Goal: Transaction & Acquisition: Purchase product/service

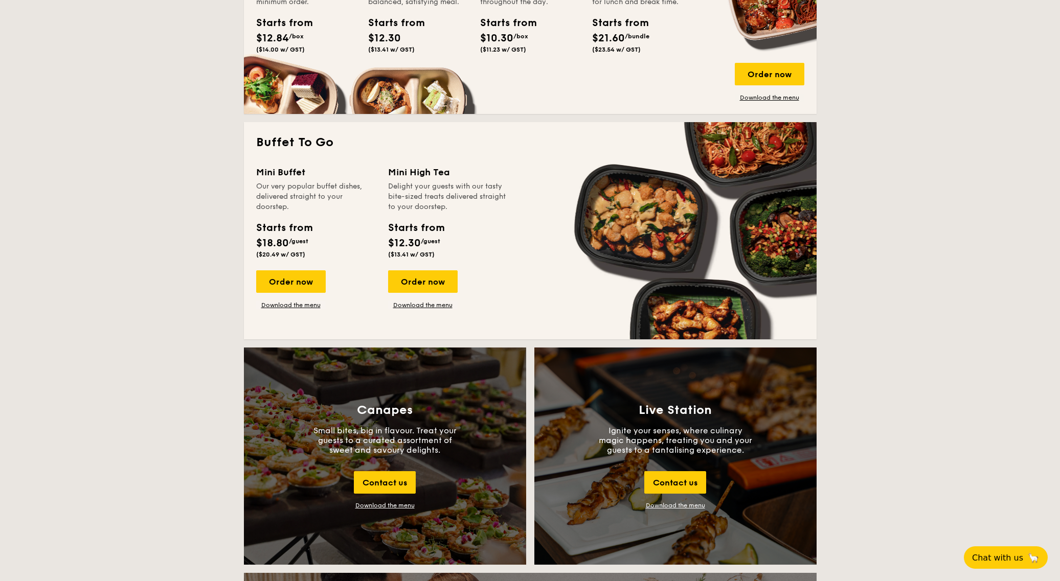
scroll to position [931, 0]
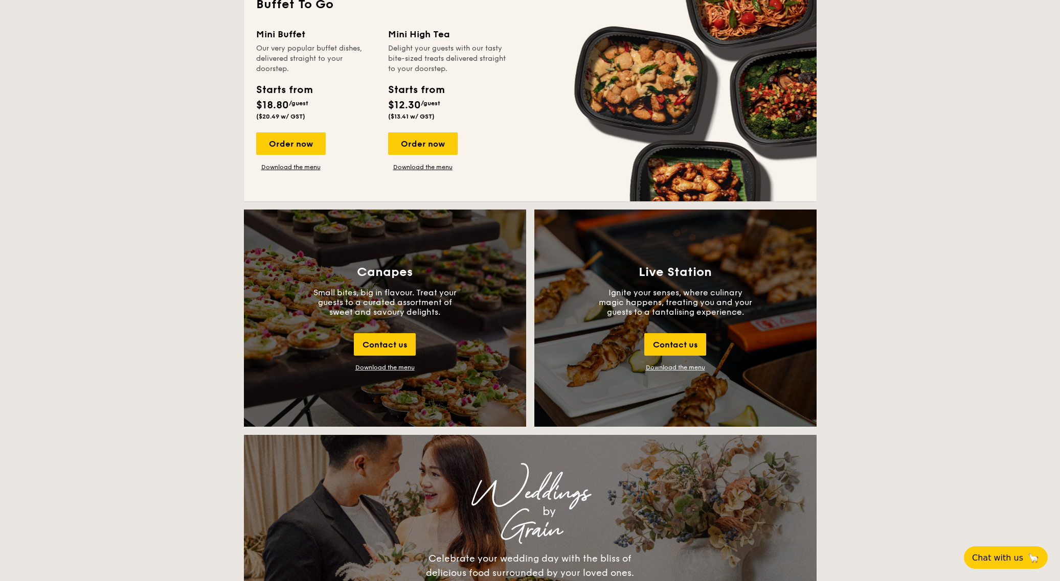
click at [682, 368] on link "Download the menu" at bounding box center [675, 367] width 59 height 7
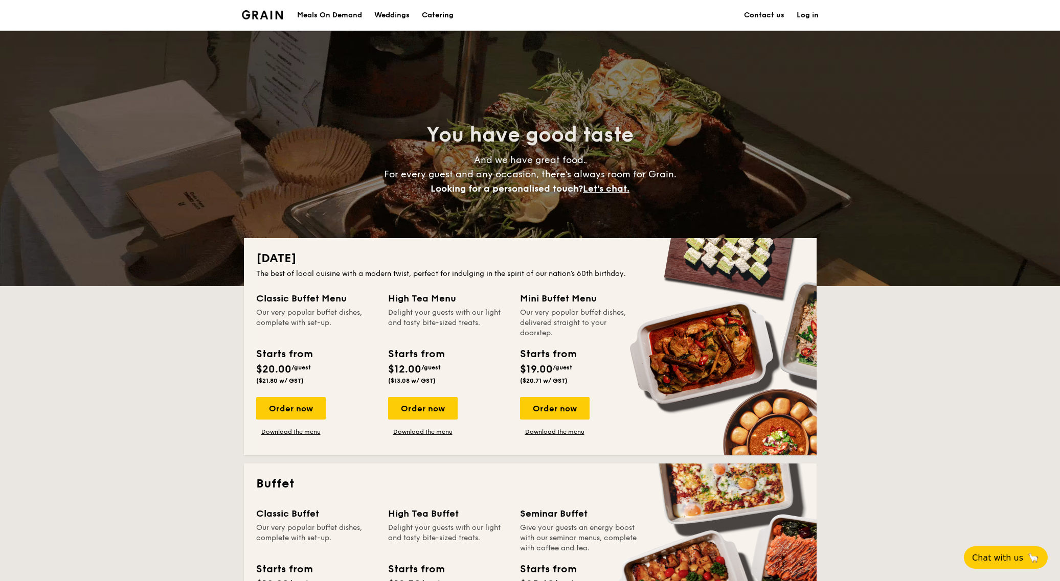
scroll to position [205, 0]
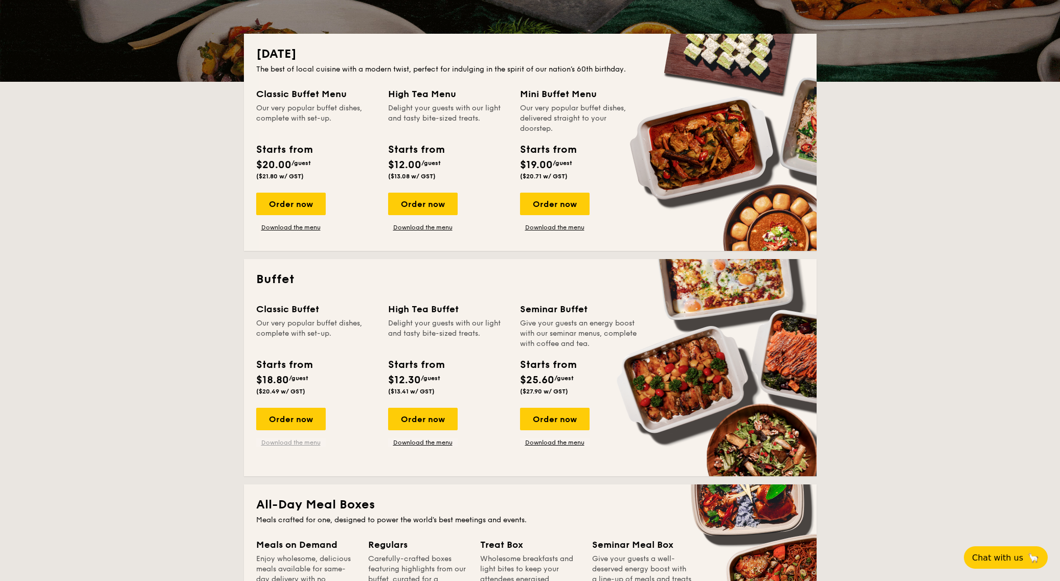
click at [308, 444] on link "Download the menu" at bounding box center [291, 443] width 70 height 8
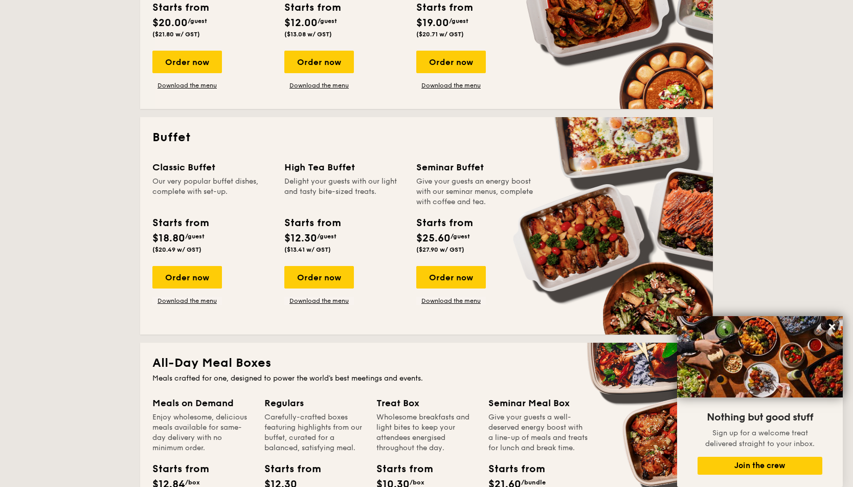
scroll to position [416, 0]
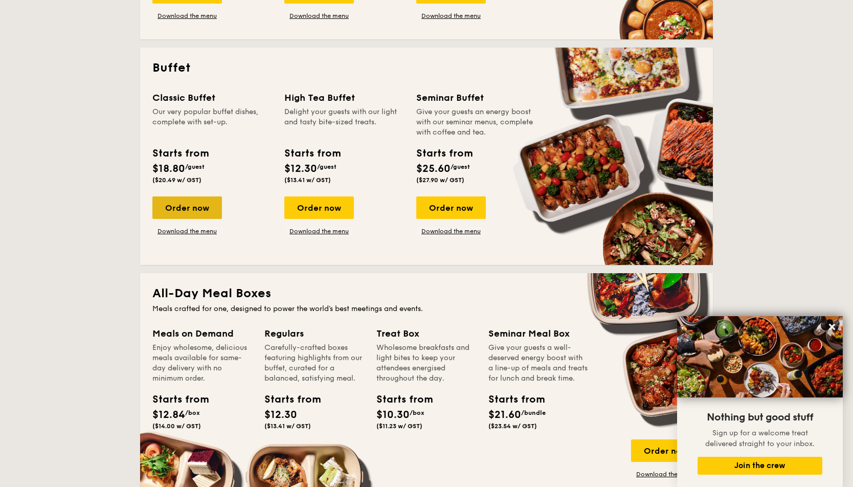
click at [202, 207] on div "Order now" at bounding box center [187, 207] width 70 height 22
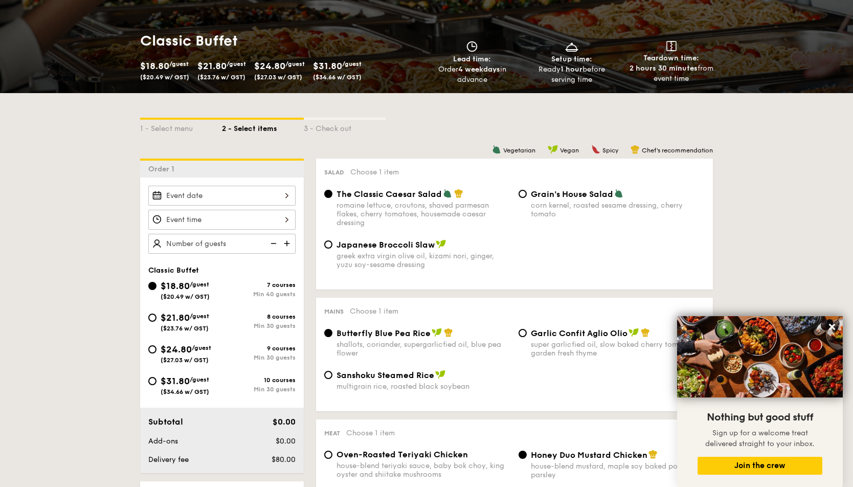
scroll to position [199, 0]
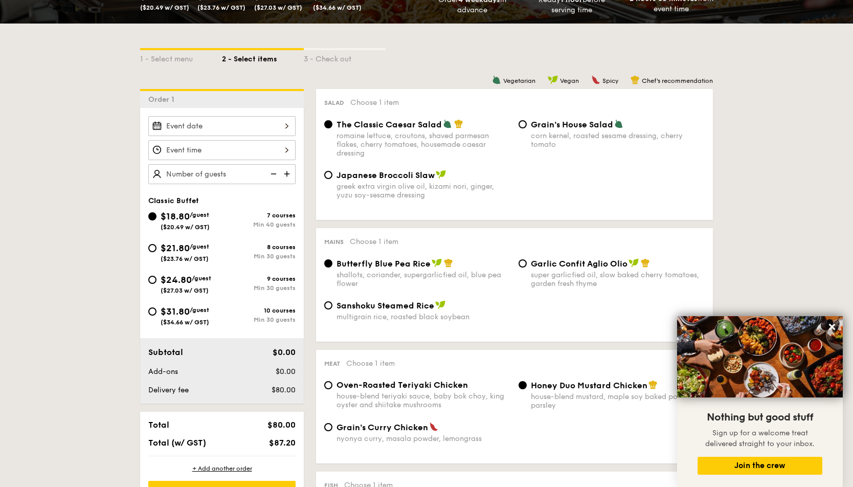
click at [198, 277] on span "/guest" at bounding box center [201, 278] width 19 height 7
click at [156, 277] on input "$24.80 /guest ($27.03 w/ GST) 9 courses Min 30 guests" at bounding box center [152, 280] width 8 height 8
radio input "true"
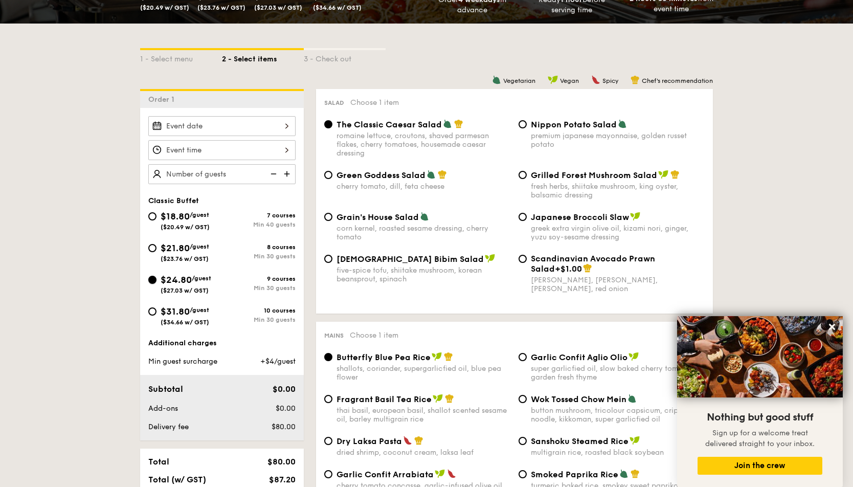
radio input "true"
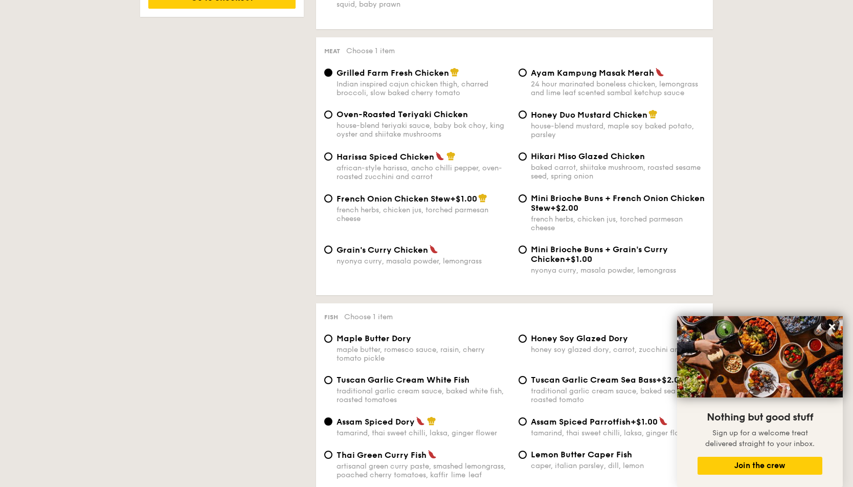
scroll to position [910, 0]
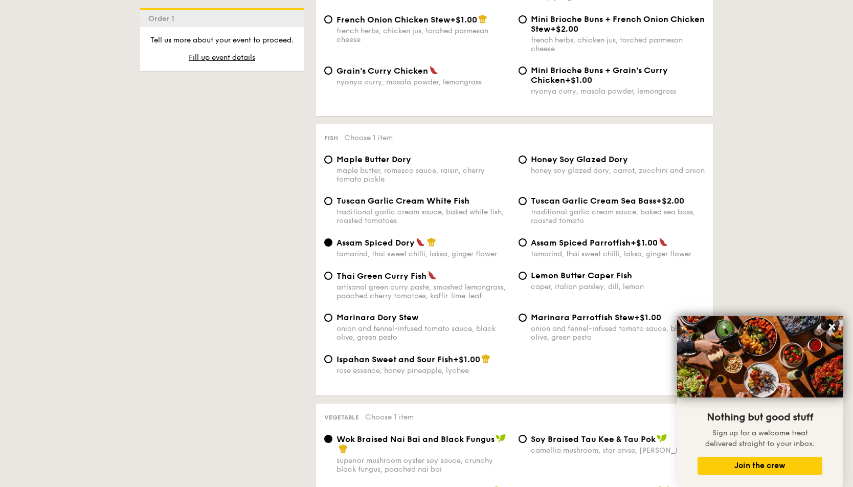
click at [460, 206] on span "Tuscan Garlic Cream White Fish" at bounding box center [402, 201] width 133 height 10
click at [332, 205] on input "Tuscan Garlic Cream White Fish traditional garlic cream sauce, baked white fish…" at bounding box center [328, 201] width 8 height 8
radio input "true"
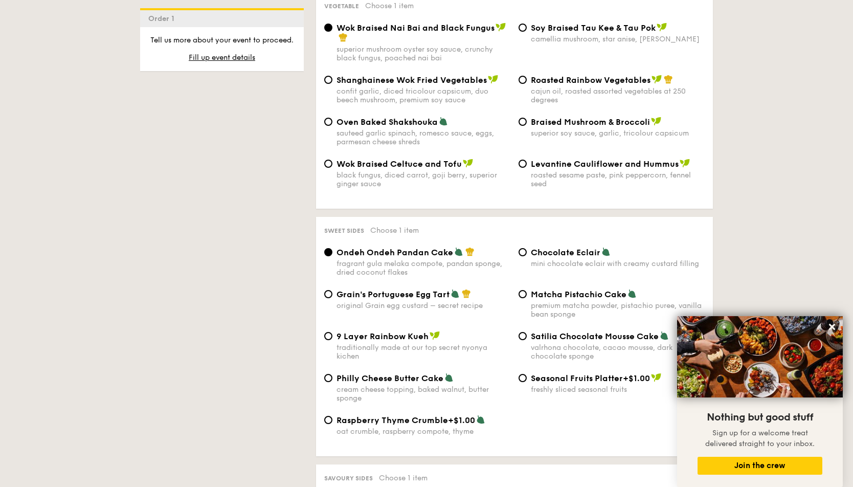
scroll to position [1340, 0]
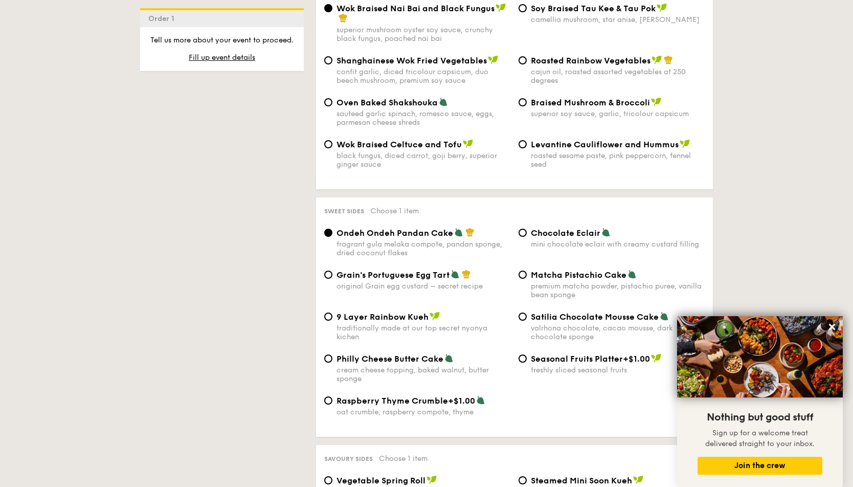
click at [582, 280] on span "Matcha Pistachio Cake" at bounding box center [579, 275] width 96 height 10
click at [527, 279] on input "Matcha Pistachio Cake premium matcha powder, pistachio puree, vanilla bean spon…" at bounding box center [522, 274] width 8 height 8
radio input "true"
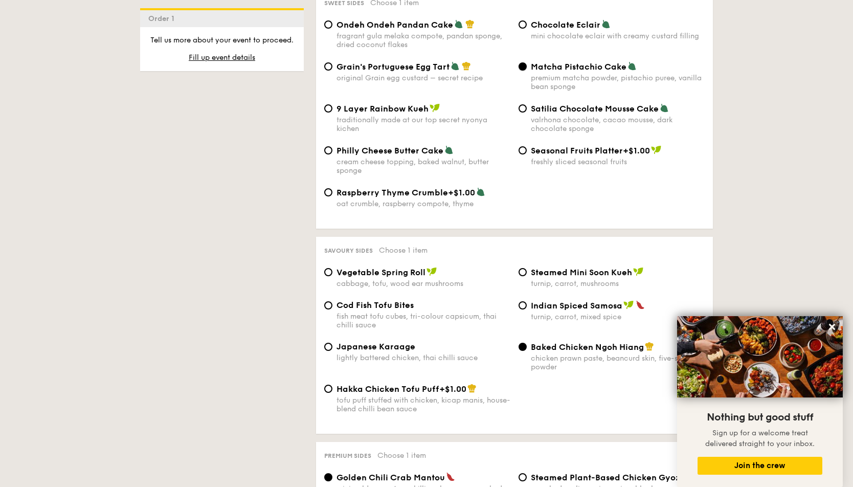
scroll to position [1567, 0]
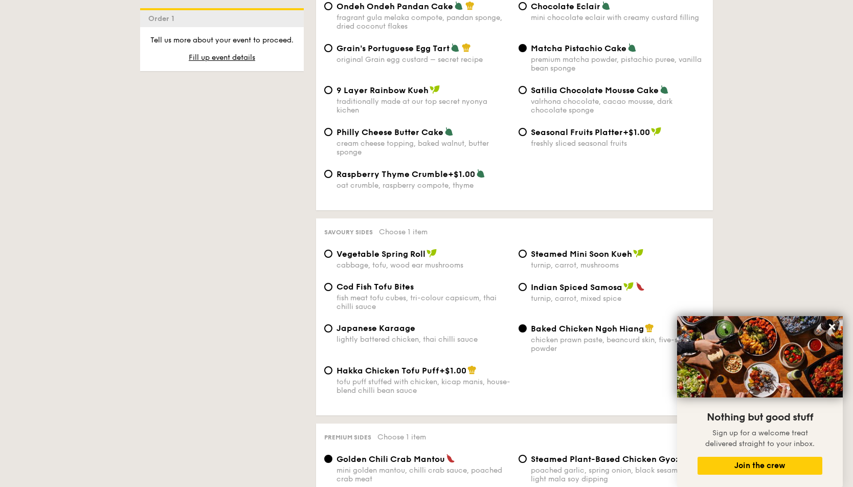
click at [400, 291] on span "Cod Fish Tofu Bites" at bounding box center [374, 287] width 77 height 10
click at [332, 291] on input "Cod Fish Tofu Bites fish meat tofu cubes, tri-colour capsicum, thai chilli sauce" at bounding box center [328, 287] width 8 height 8
radio input "true"
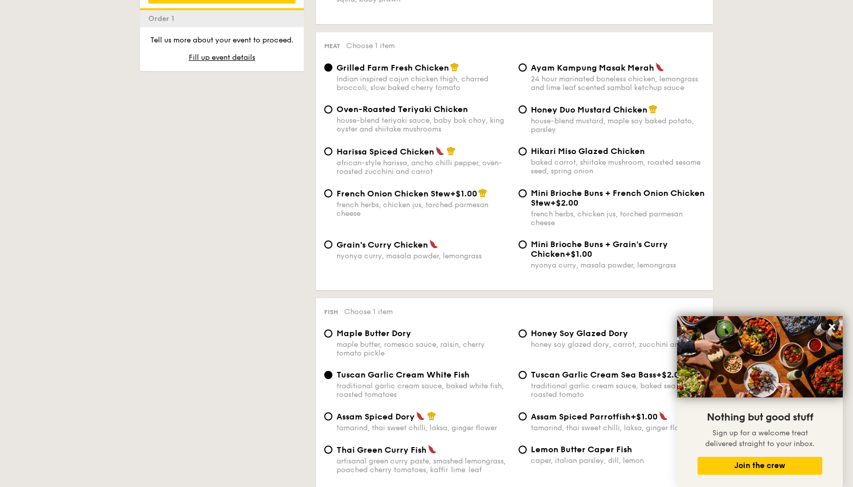
scroll to position [0, 0]
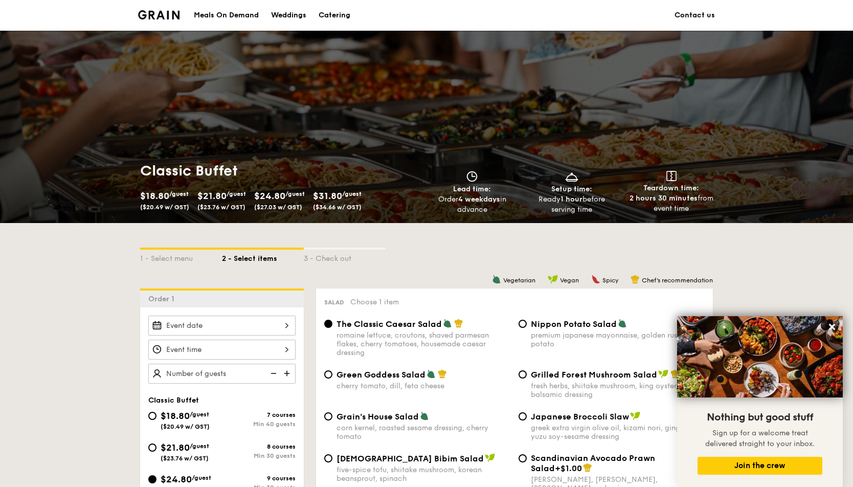
click at [555, 120] on div "Classic Buffet $18.80 /guest ($20.49 w/ GST) $21.80 /guest ($23.76 w/ GST) $24.…" at bounding box center [426, 127] width 853 height 192
click at [610, 123] on div "Classic Buffet $18.80 /guest ($20.49 w/ GST) $21.80 /guest ($23.76 w/ GST) $24.…" at bounding box center [426, 127] width 853 height 192
click at [609, 123] on div "Classic Buffet $18.80 /guest ($20.49 w/ GST) $21.80 /guest ($23.76 w/ GST) $24.…" at bounding box center [426, 127] width 853 height 192
click at [600, 93] on div "Classic Buffet $18.80 /guest ($20.49 w/ GST) $21.80 /guest ($23.76 w/ GST) $24.…" at bounding box center [426, 127] width 853 height 192
click at [592, 110] on div "Classic Buffet $18.80 /guest ($20.49 w/ GST) $21.80 /guest ($23.76 w/ GST) $24.…" at bounding box center [426, 127] width 853 height 192
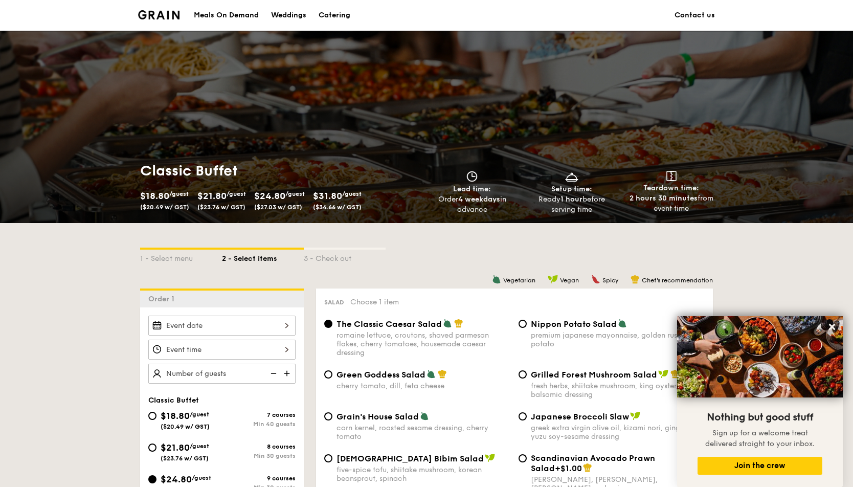
click at [586, 102] on div "Classic Buffet $18.80 /guest ($20.49 w/ GST) $21.80 /guest ($23.76 w/ GST) $24.…" at bounding box center [426, 127] width 853 height 192
click at [472, 102] on div "Classic Buffet $18.80 /guest ($20.49 w/ GST) $21.80 /guest ($23.76 w/ GST) $24.…" at bounding box center [426, 127] width 853 height 192
click at [470, 89] on div "Classic Buffet $18.80 /guest ($20.49 w/ GST) $21.80 /guest ($23.76 w/ GST) $24.…" at bounding box center [426, 127] width 853 height 192
drag, startPoint x: 187, startPoint y: 85, endPoint x: 156, endPoint y: 73, distance: 32.4
click at [187, 85] on div "Classic Buffet $18.80 /guest ($20.49 w/ GST) $21.80 /guest ($23.76 w/ GST) $24.…" at bounding box center [426, 127] width 853 height 192
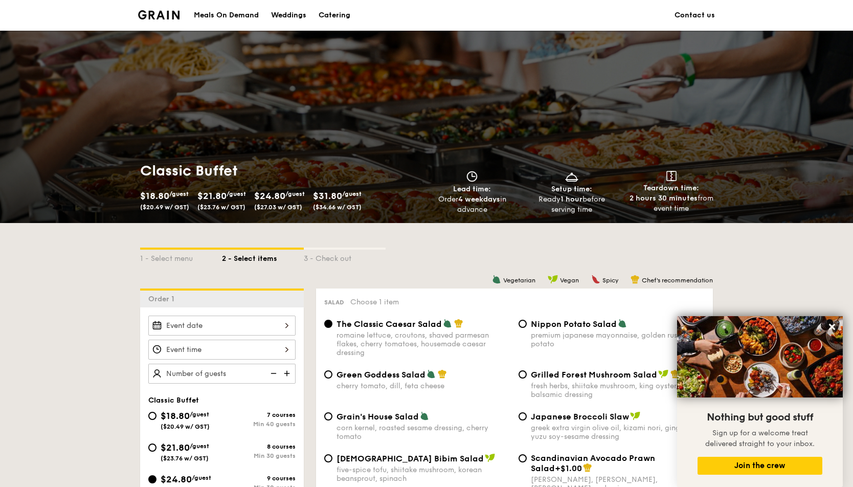
click at [145, 73] on div "Classic Buffet $18.80 /guest ($20.49 w/ GST) $21.80 /guest ($23.76 w/ GST) $24.…" at bounding box center [426, 127] width 853 height 192
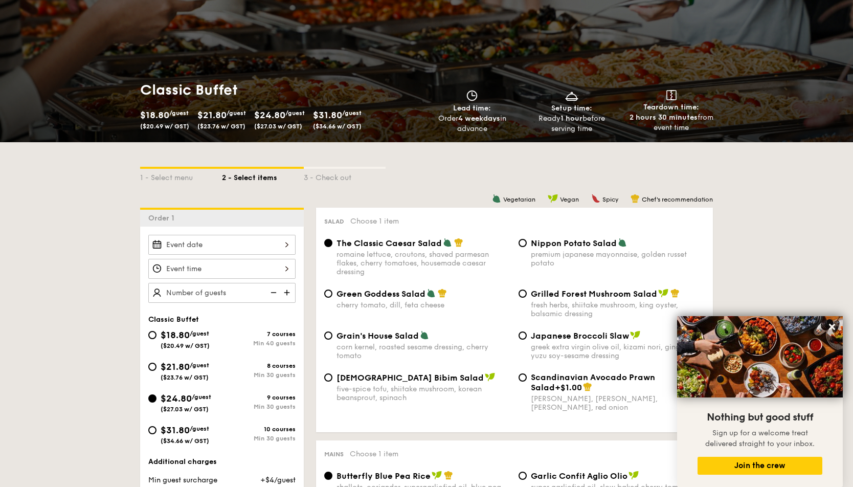
scroll to position [74, 0]
